Goal: Entertainment & Leisure: Consume media (video, audio)

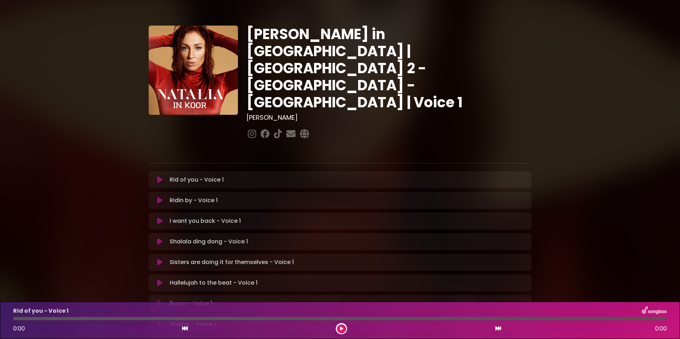
click at [160, 176] on icon at bounding box center [159, 179] width 5 height 7
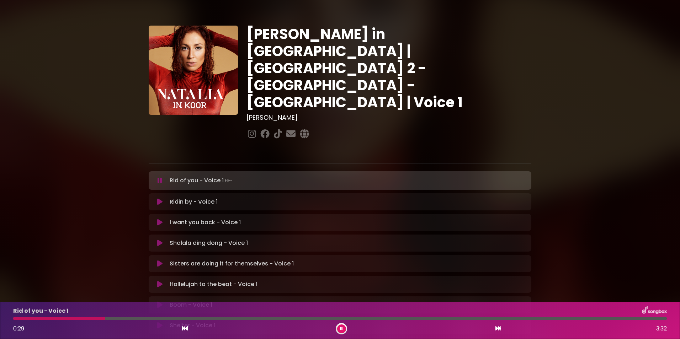
click at [21, 319] on div at bounding box center [59, 318] width 92 height 3
click at [16, 318] on div at bounding box center [17, 318] width 9 height 3
drag, startPoint x: 74, startPoint y: 318, endPoint x: 14, endPoint y: 318, distance: 60.1
click at [14, 318] on div at bounding box center [13, 318] width 1 height 3
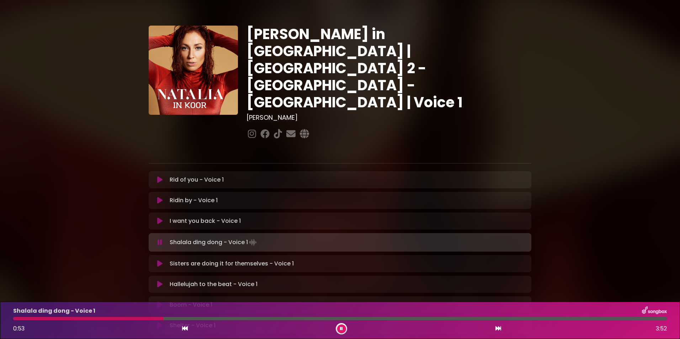
click at [15, 317] on div "Shalala ding dong - Voice 1 0:53 3:52" at bounding box center [340, 321] width 662 height 28
click at [14, 319] on div at bounding box center [88, 318] width 151 height 3
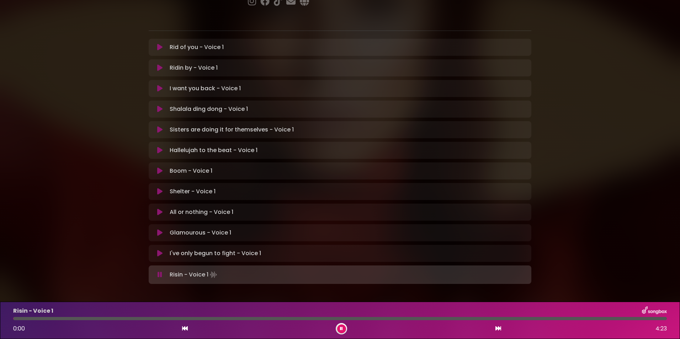
scroll to position [134, 0]
click at [13, 317] on div at bounding box center [340, 318] width 662 height 3
click at [14, 318] on div at bounding box center [54, 318] width 83 height 3
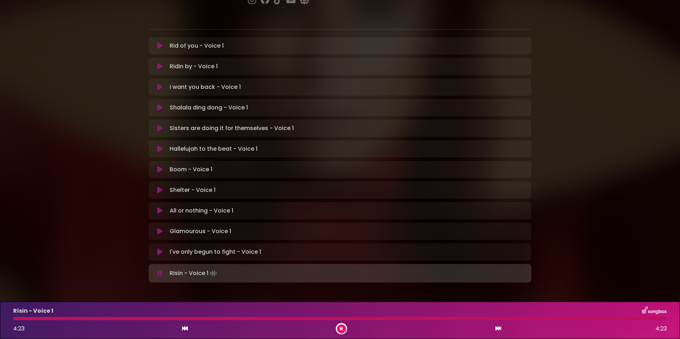
scroll to position [133, 0]
